Goal: Information Seeking & Learning: Learn about a topic

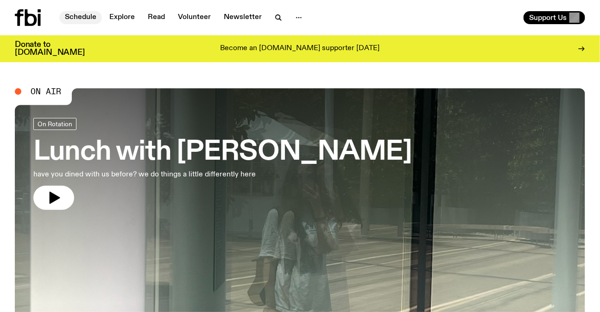
click at [86, 12] on link "Schedule" at bounding box center [80, 17] width 43 height 13
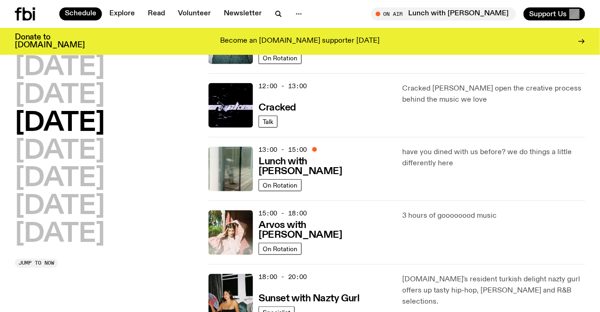
scroll to position [161, 0]
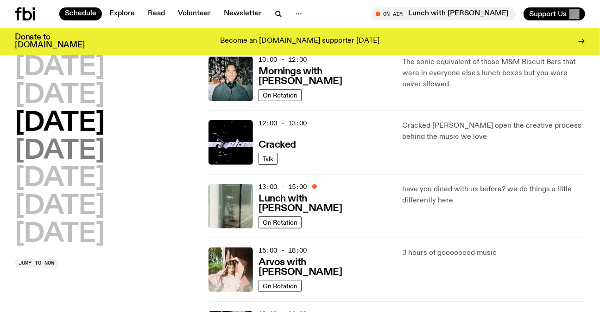
click at [105, 150] on h2 "[DATE]" at bounding box center [60, 151] width 90 height 26
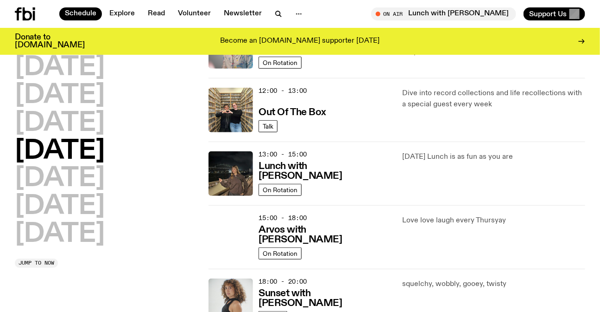
scroll to position [278, 0]
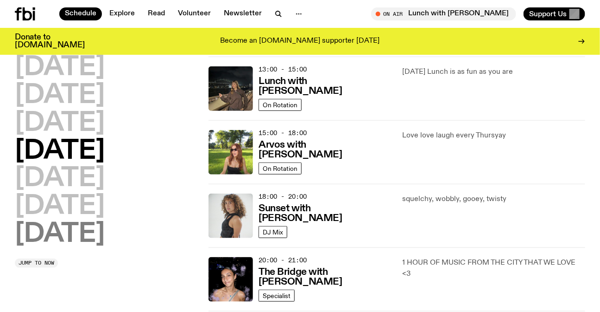
click at [69, 241] on h2 "[DATE]" at bounding box center [60, 234] width 90 height 26
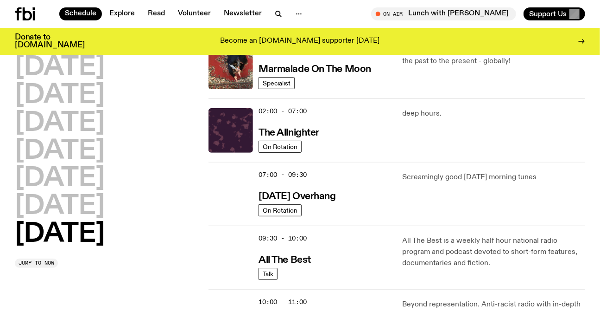
scroll to position [0, 0]
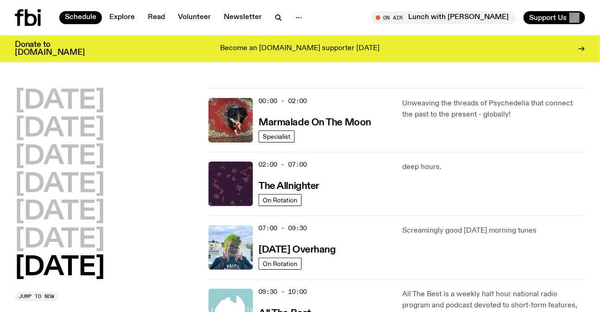
click at [33, 19] on icon at bounding box center [28, 17] width 26 height 17
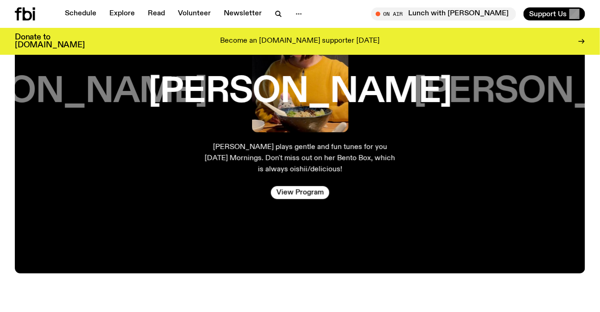
scroll to position [1763, 0]
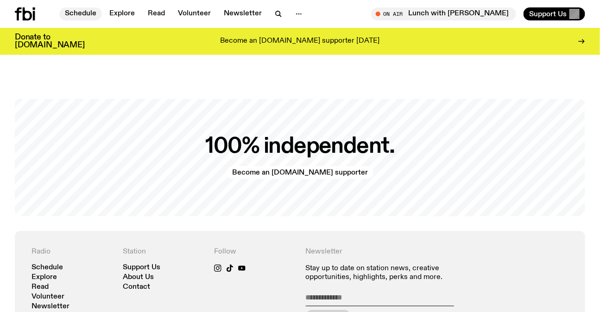
click at [86, 15] on link "Schedule" at bounding box center [80, 13] width 43 height 13
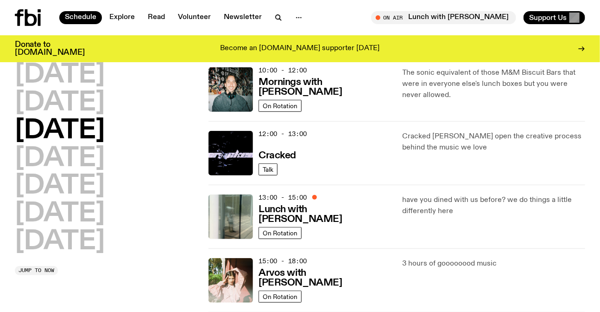
scroll to position [287, 0]
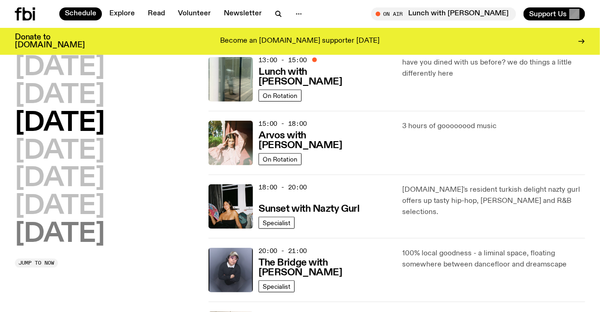
click at [55, 233] on h2 "[DATE]" at bounding box center [60, 234] width 90 height 26
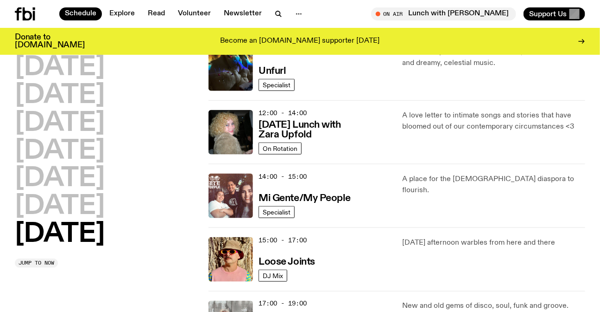
scroll to position [363, 0]
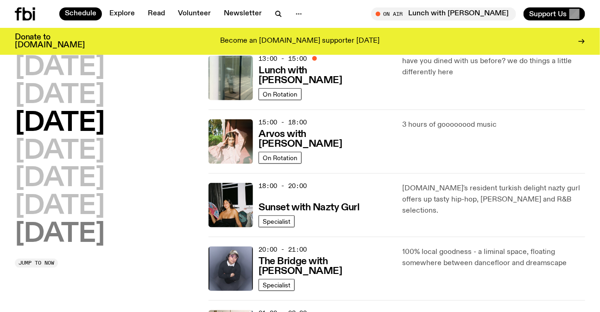
click at [51, 221] on h2 "[DATE]" at bounding box center [60, 234] width 90 height 26
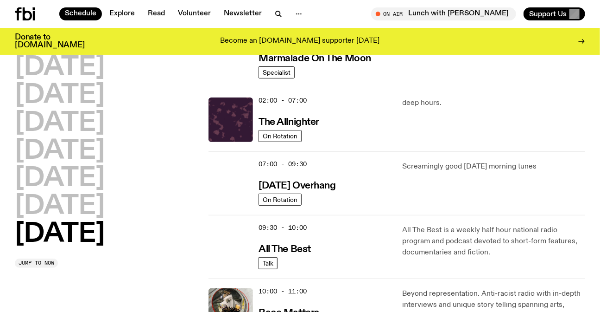
scroll to position [25, 0]
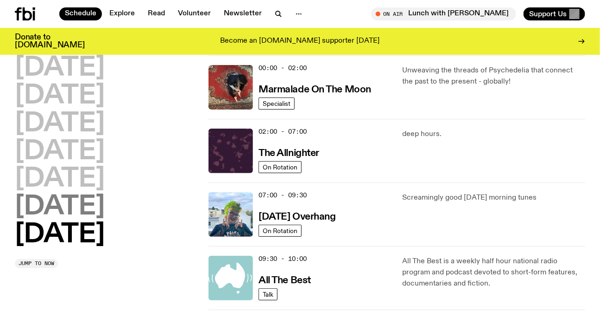
click at [86, 206] on h2 "[DATE]" at bounding box center [60, 207] width 90 height 26
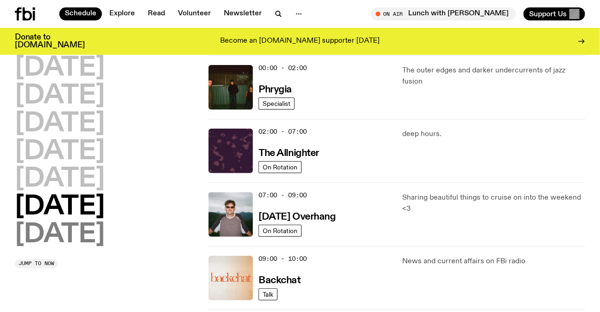
click at [74, 234] on h2 "[DATE]" at bounding box center [60, 235] width 90 height 26
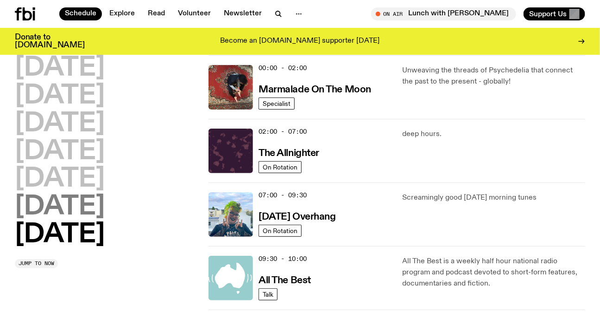
click at [76, 215] on h2 "[DATE]" at bounding box center [60, 207] width 90 height 26
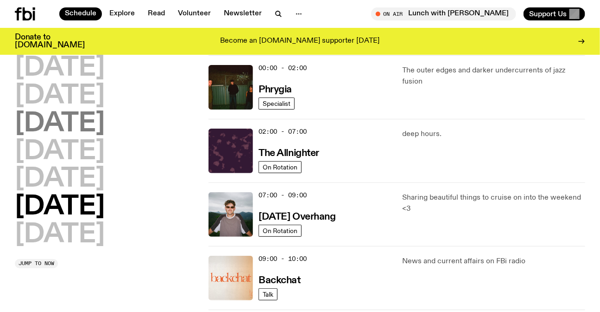
click at [96, 135] on h2 "[DATE]" at bounding box center [60, 124] width 90 height 26
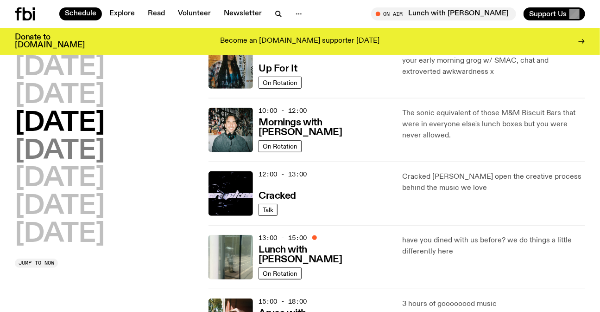
click at [105, 153] on h2 "[DATE]" at bounding box center [60, 151] width 90 height 26
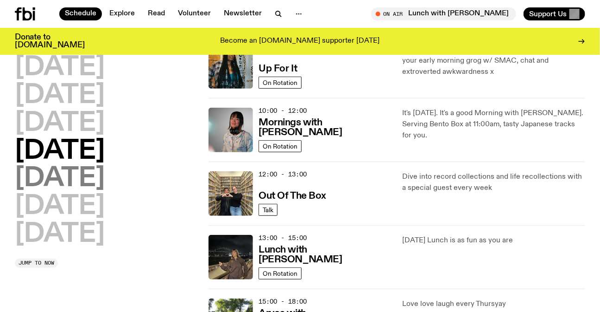
click at [69, 185] on h2 "[DATE]" at bounding box center [60, 179] width 90 height 26
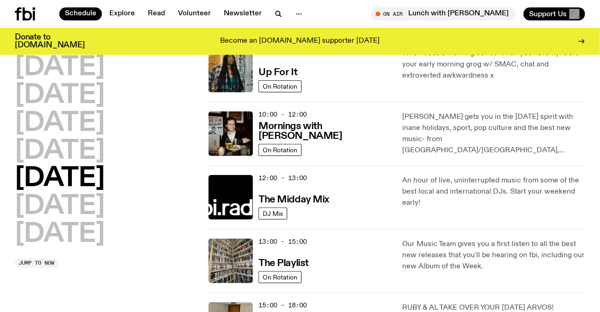
scroll to position [194, 0]
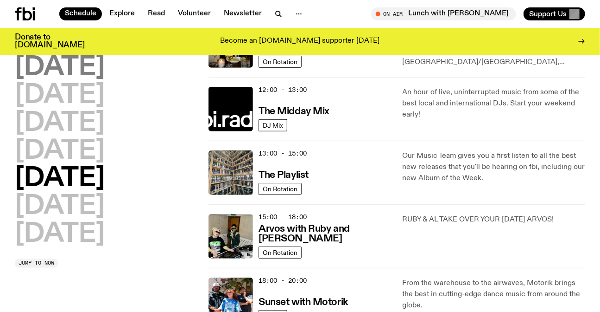
click at [79, 76] on h2 "[DATE]" at bounding box center [60, 68] width 90 height 26
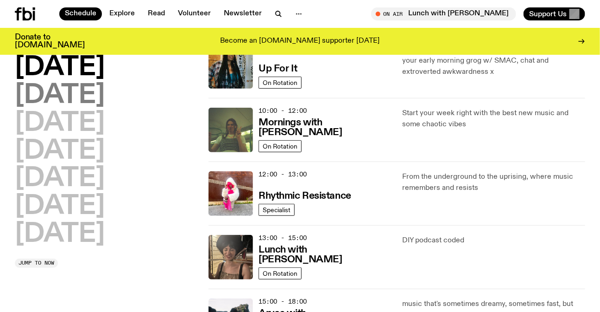
click at [105, 97] on h2 "[DATE]" at bounding box center [60, 96] width 90 height 26
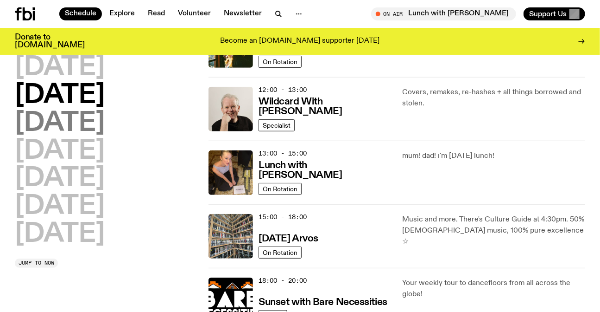
click at [105, 118] on h2 "[DATE]" at bounding box center [60, 123] width 90 height 26
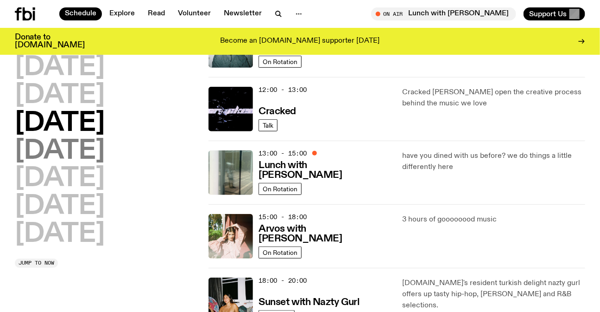
click at [100, 144] on h2 "[DATE]" at bounding box center [60, 151] width 90 height 26
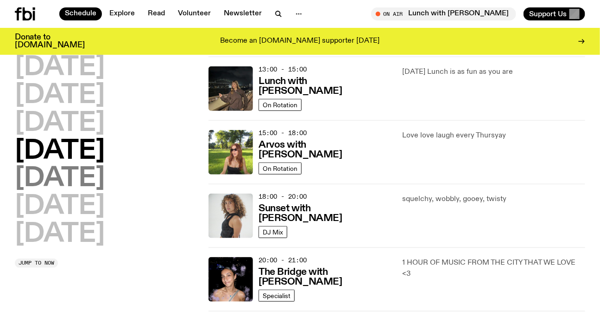
click at [60, 172] on h2 "[DATE]" at bounding box center [60, 179] width 90 height 26
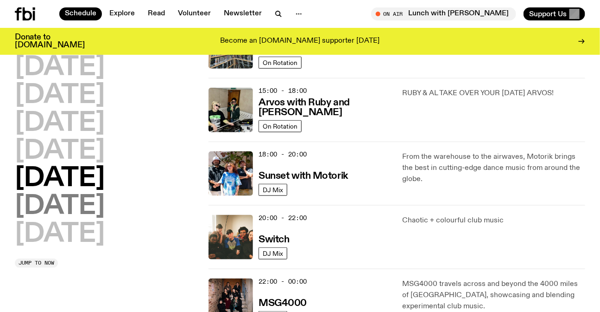
click at [101, 201] on h2 "[DATE]" at bounding box center [60, 206] width 90 height 26
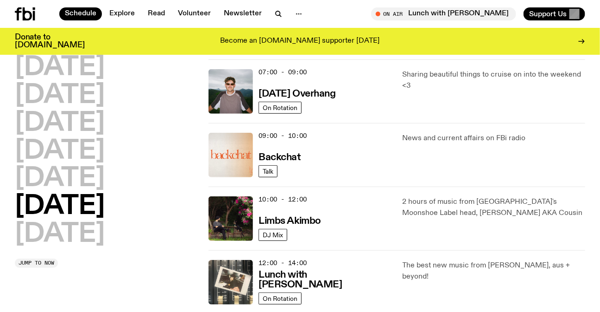
scroll to position [278, 0]
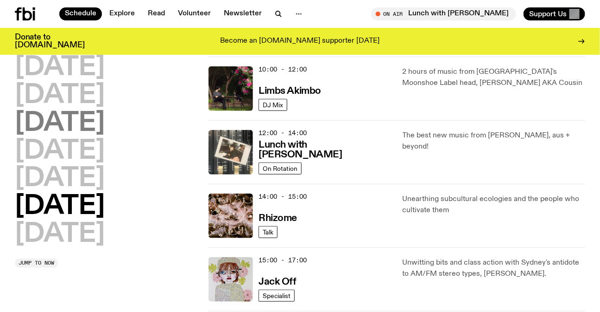
click at [95, 128] on h2 "[DATE]" at bounding box center [60, 123] width 90 height 26
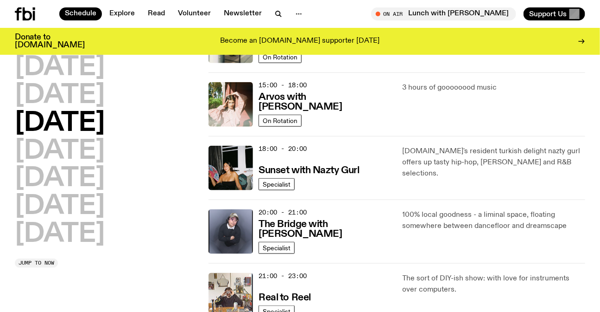
scroll to position [331, 0]
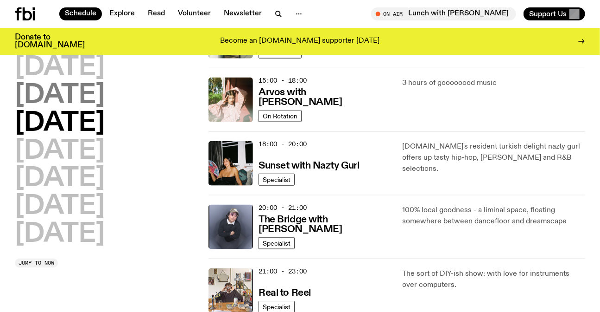
click at [96, 96] on h2 "[DATE]" at bounding box center [60, 96] width 90 height 26
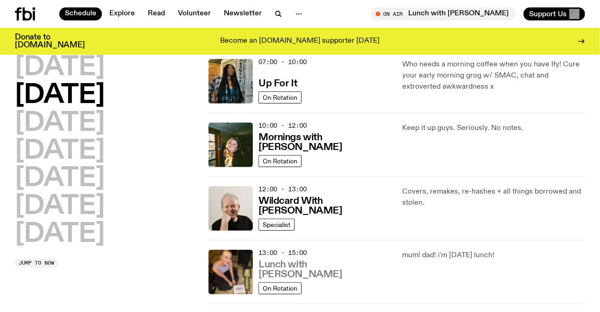
scroll to position [25, 0]
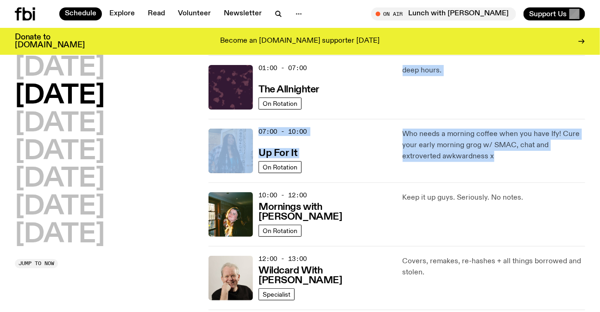
drag, startPoint x: 463, startPoint y: 161, endPoint x: 374, endPoint y: 114, distance: 101.0
click at [426, 130] on p "Who needs a morning coffee when you have Ify! Cure your early morning grog w/ S…" at bounding box center [494, 144] width 183 height 33
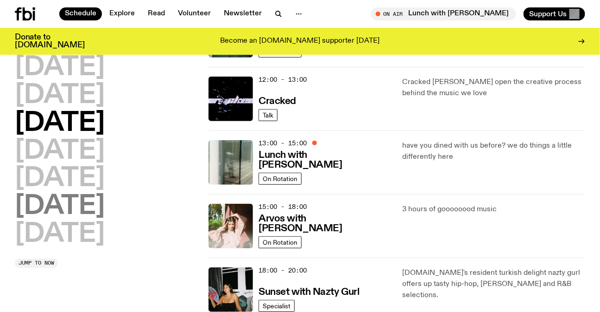
click at [98, 197] on h2 "[DATE]" at bounding box center [60, 206] width 90 height 26
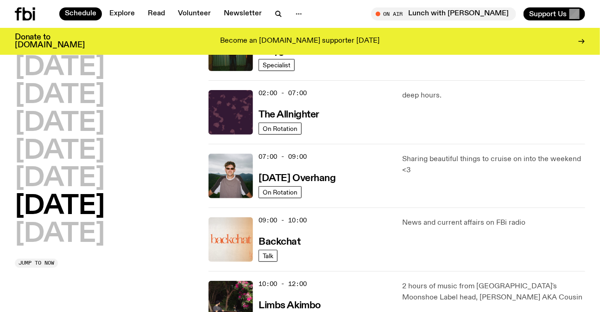
scroll to position [25, 0]
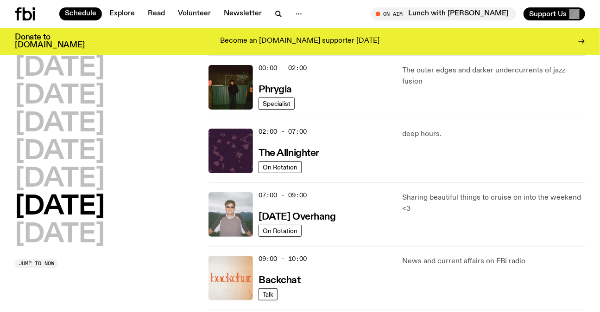
drag, startPoint x: 416, startPoint y: 218, endPoint x: 244, endPoint y: 192, distance: 174.3
click at [244, 246] on div "07:00 - 09:00 [DATE] Overhang On Rotation Sharing beautiful things to cruise on…" at bounding box center [397, 278] width 377 height 64
drag, startPoint x: 454, startPoint y: 197, endPoint x: 289, endPoint y: 197, distance: 165.0
click at [454, 197] on p "Sharing beautiful things to cruise on into the weekend <3" at bounding box center [494, 203] width 183 height 22
drag, startPoint x: 202, startPoint y: 205, endPoint x: 512, endPoint y: 231, distance: 311.2
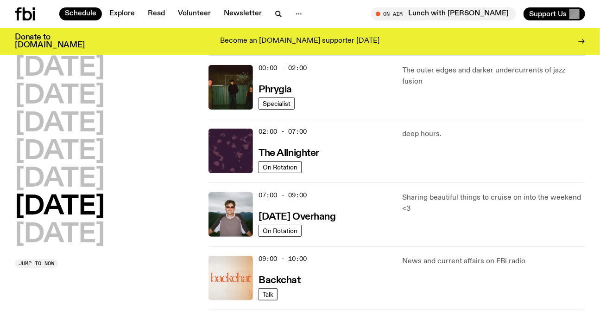
click at [512, 231] on div "Sharing beautiful things to cruise on into the weekend <3" at bounding box center [494, 214] width 183 height 45
click at [74, 231] on h2 "[DATE]" at bounding box center [60, 235] width 90 height 26
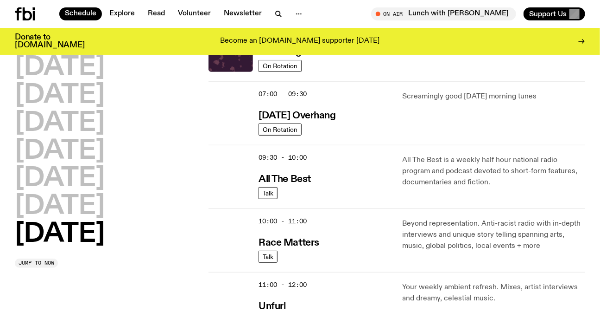
scroll to position [68, 0]
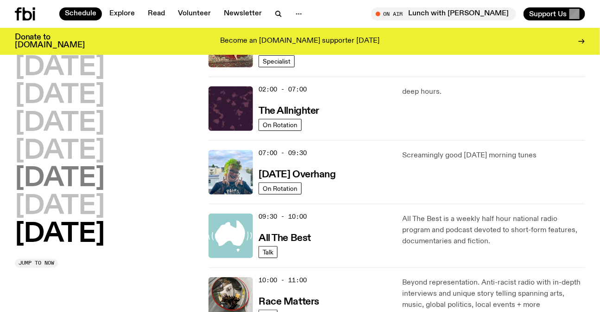
click at [86, 184] on h2 "[DATE]" at bounding box center [60, 179] width 90 height 26
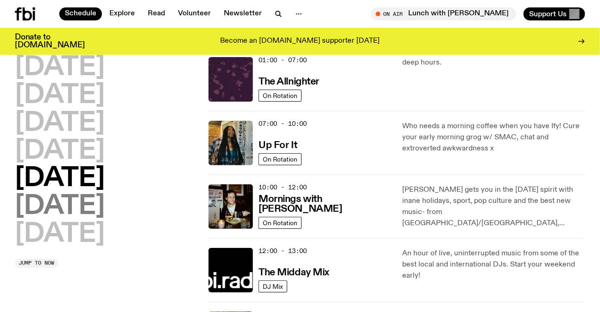
scroll to position [25, 0]
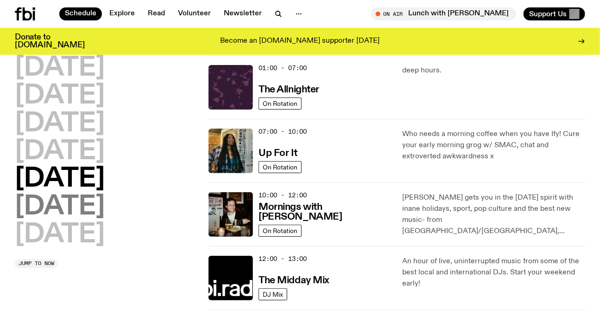
click at [94, 204] on h2 "[DATE]" at bounding box center [60, 207] width 90 height 26
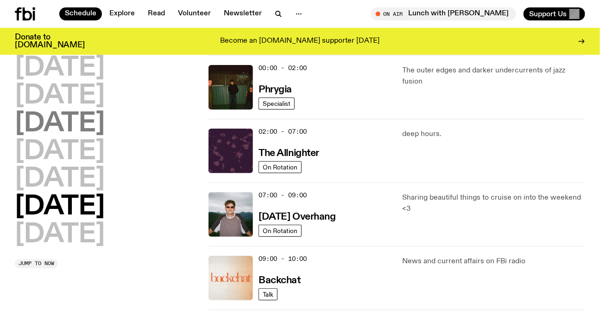
click at [87, 111] on h2 "[DATE]" at bounding box center [60, 124] width 90 height 26
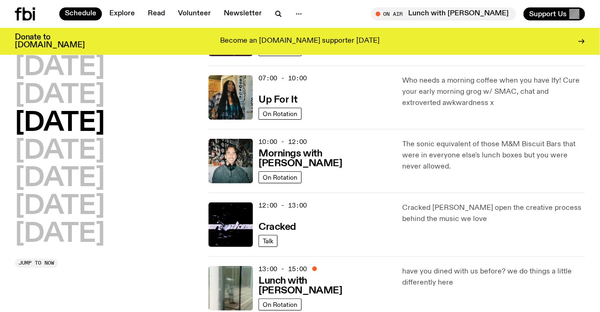
scroll to position [194, 0]
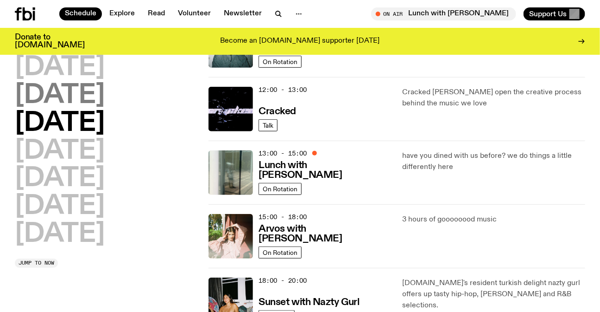
click at [82, 95] on h2 "[DATE]" at bounding box center [60, 96] width 90 height 26
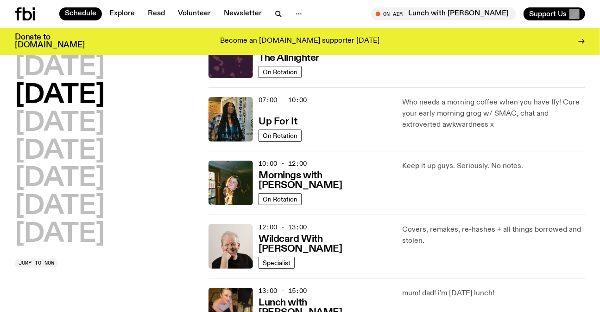
scroll to position [25, 0]
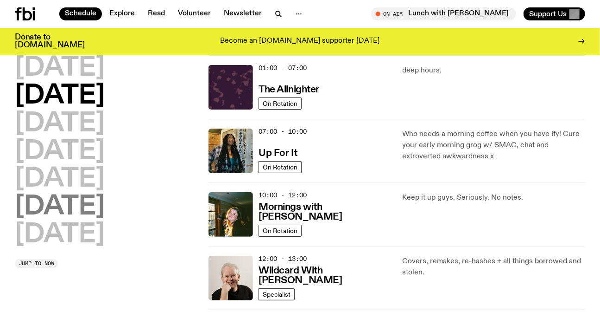
click at [102, 199] on h2 "[DATE]" at bounding box center [60, 207] width 90 height 26
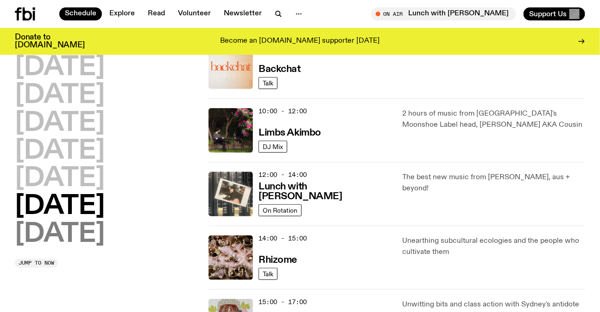
click at [66, 233] on h2 "[DATE]" at bounding box center [60, 234] width 90 height 26
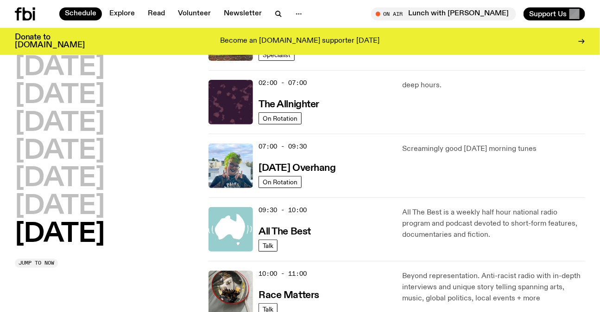
scroll to position [194, 0]
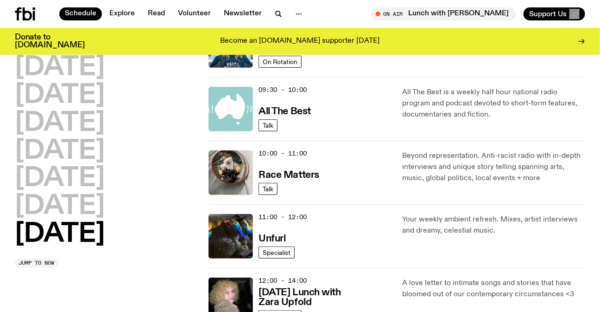
click at [477, 177] on p "Beyond representation. Anti-racist radio with in-depth interviews and unique st…" at bounding box center [494, 166] width 183 height 33
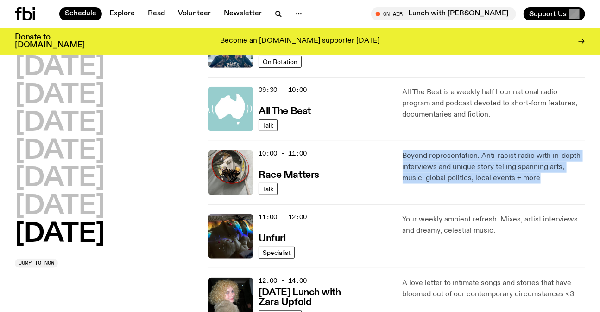
click at [477, 177] on p "Beyond representation. Anti-racist radio with in-depth interviews and unique st…" at bounding box center [494, 166] width 183 height 33
click at [522, 178] on p "Beyond representation. Anti-racist radio with in-depth interviews and unique st…" at bounding box center [494, 166] width 183 height 33
drag, startPoint x: 535, startPoint y: 188, endPoint x: 398, endPoint y: 143, distance: 143.5
click at [398, 204] on div "10:00 - 11:00 Race Matters Talk Beyond representation. Anti-racist radio with i…" at bounding box center [397, 236] width 377 height 64
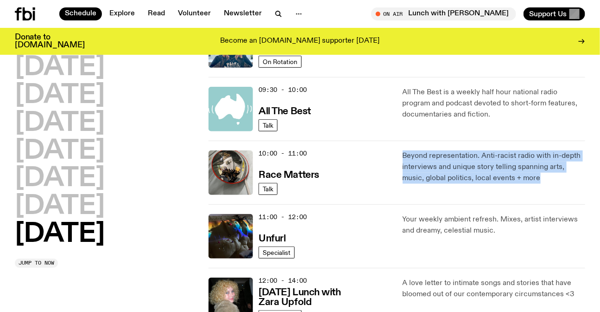
drag, startPoint x: 398, startPoint y: 143, endPoint x: 527, endPoint y: 201, distance: 141.1
click at [527, 204] on div "10:00 - 11:00 Race Matters Talk Beyond representation. Anti-racist radio with i…" at bounding box center [397, 236] width 377 height 64
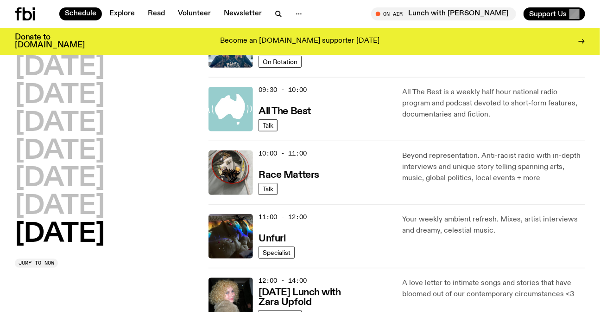
click at [527, 204] on div "10:00 - 11:00 Race Matters Talk Beyond representation. Anti-racist radio with i…" at bounding box center [397, 236] width 377 height 64
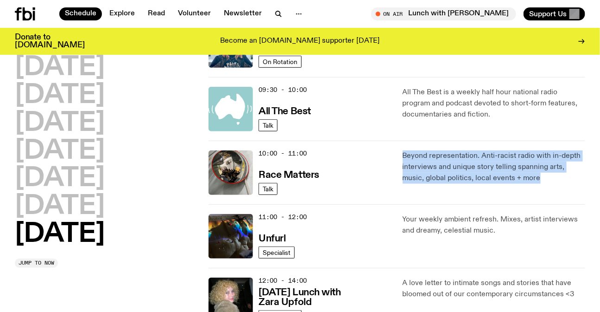
click at [527, 204] on div "10:00 - 11:00 Race Matters Talk Beyond representation. Anti-racist radio with i…" at bounding box center [397, 236] width 377 height 64
click at [479, 172] on p "Beyond representation. Anti-racist radio with in-depth interviews and unique st…" at bounding box center [494, 166] width 183 height 33
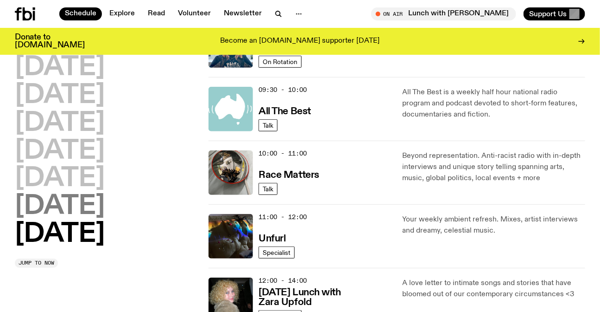
click at [96, 202] on h2 "[DATE]" at bounding box center [60, 206] width 90 height 26
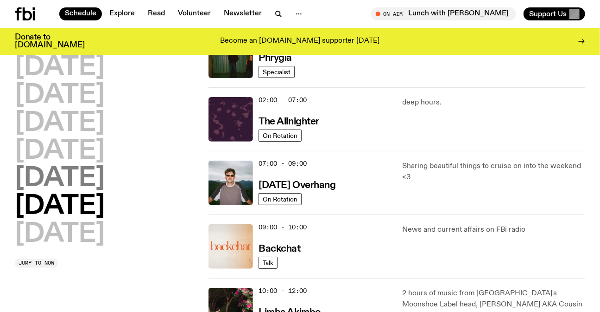
click at [63, 186] on h2 "[DATE]" at bounding box center [60, 179] width 90 height 26
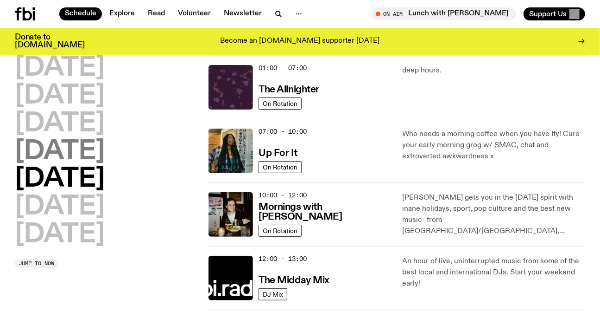
click at [90, 149] on h2 "[DATE]" at bounding box center [60, 152] width 90 height 26
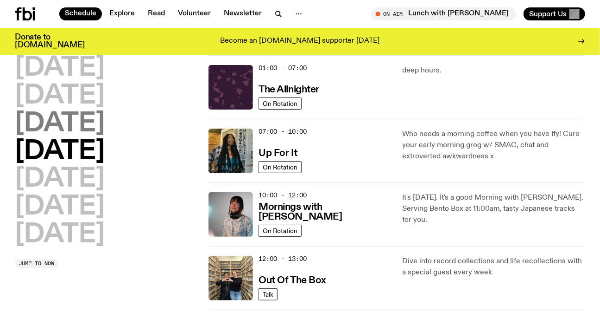
click at [102, 128] on h2 "[DATE]" at bounding box center [60, 124] width 90 height 26
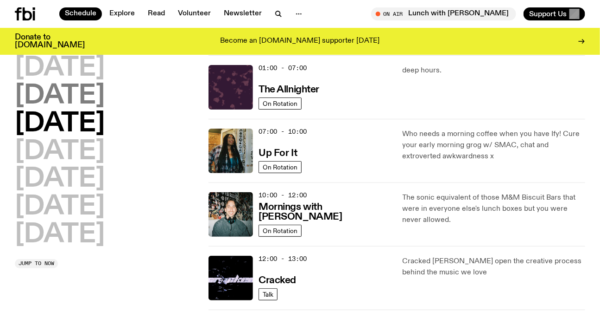
click at [86, 104] on h2 "[DATE]" at bounding box center [60, 96] width 90 height 26
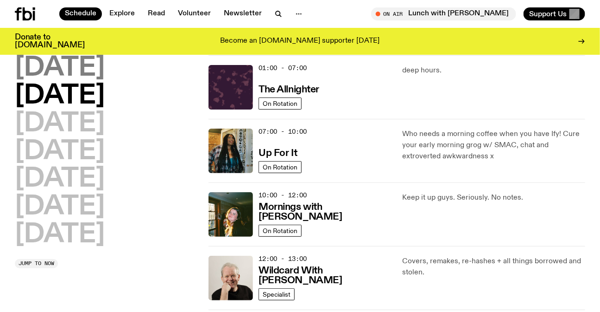
click at [86, 77] on h2 "[DATE]" at bounding box center [60, 68] width 90 height 26
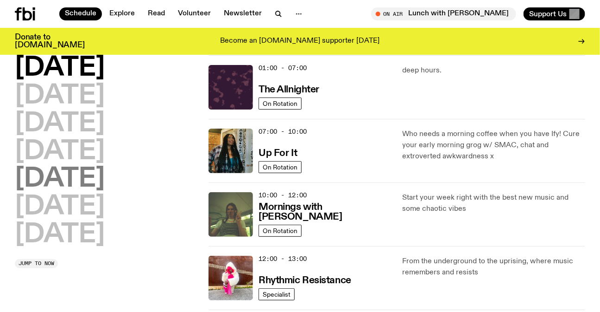
click at [78, 179] on h2 "[DATE]" at bounding box center [60, 179] width 90 height 26
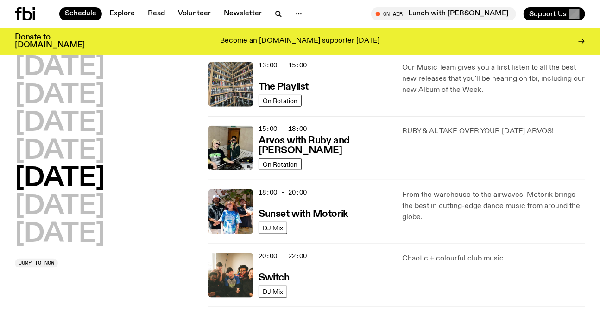
scroll to position [278, 0]
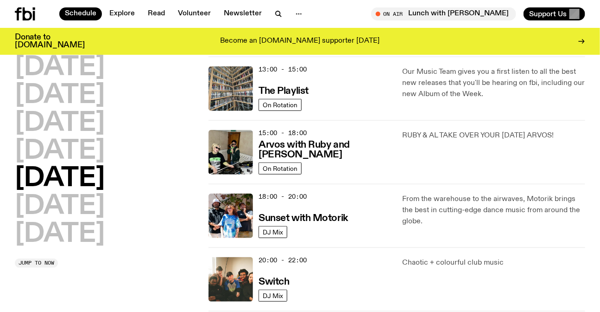
click at [473, 153] on div "RUBY & AL TAKE OVER YOUR [DATE] ARVOS!" at bounding box center [494, 152] width 183 height 45
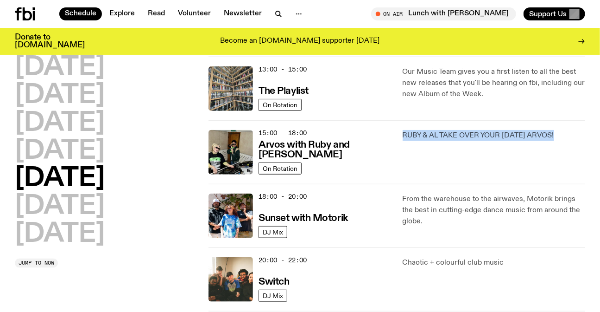
click at [473, 153] on div "RUBY & AL TAKE OVER YOUR [DATE] ARVOS!" at bounding box center [494, 152] width 183 height 45
click at [473, 146] on div "RUBY & AL TAKE OVER YOUR [DATE] ARVOS!" at bounding box center [494, 152] width 183 height 45
